Goal: Task Accomplishment & Management: Use online tool/utility

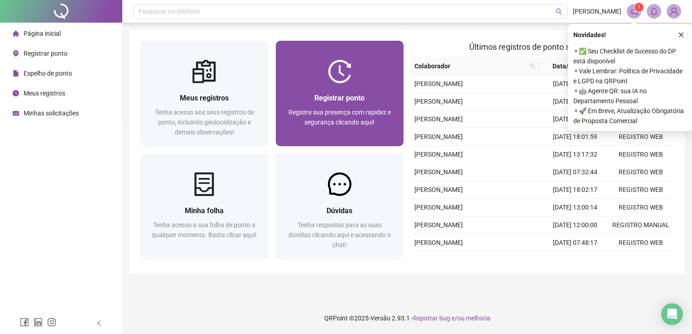
click at [319, 89] on div "Registrar ponto Registre sua presença com rapidez e segurança clicando aqui!" at bounding box center [340, 114] width 128 height 63
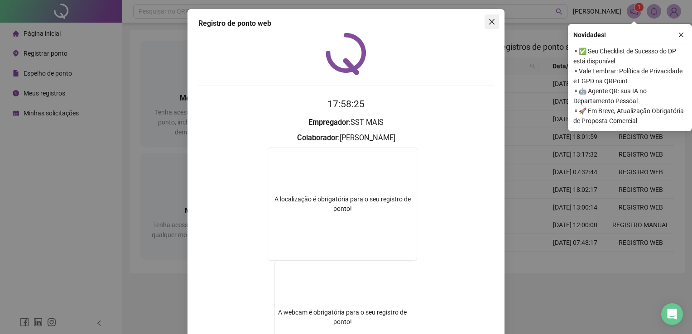
click at [492, 23] on span "Close" at bounding box center [491, 21] width 14 height 7
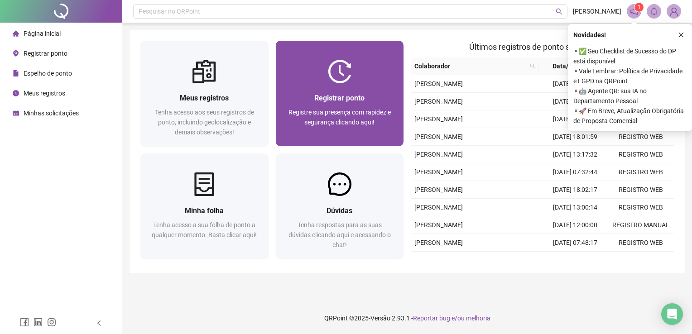
click at [355, 76] on div at bounding box center [340, 72] width 128 height 24
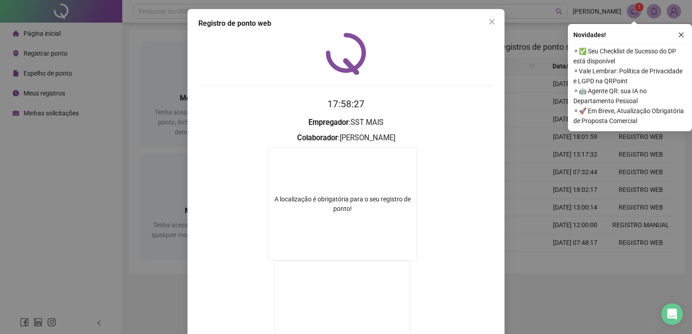
click at [489, 21] on icon "close" at bounding box center [491, 21] width 5 height 5
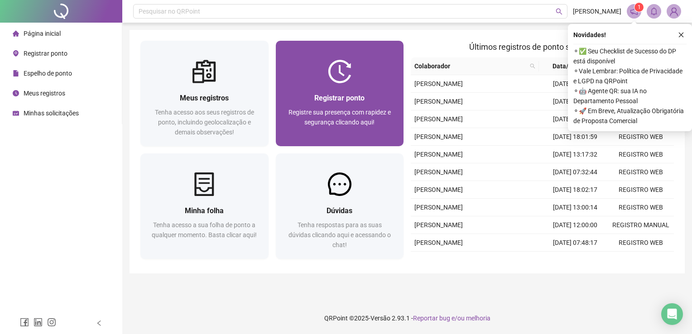
click at [332, 70] on img at bounding box center [340, 72] width 24 height 24
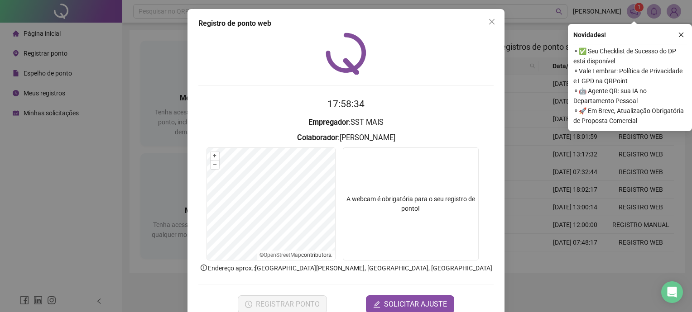
scroll to position [20, 0]
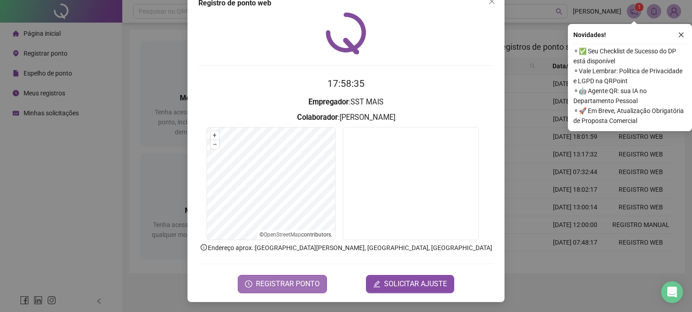
click at [305, 287] on span "REGISTRAR PONTO" at bounding box center [288, 284] width 64 height 11
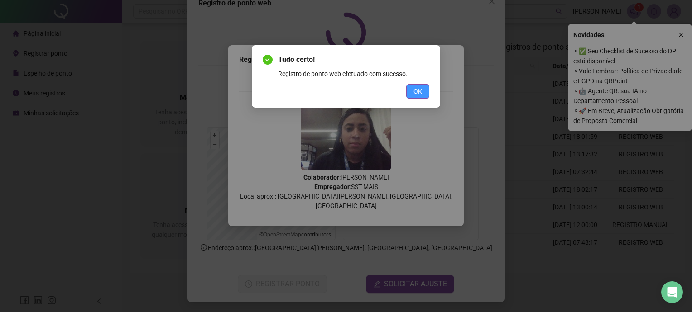
click at [413, 89] on button "OK" at bounding box center [417, 91] width 23 height 14
